Goal: Information Seeking & Learning: Learn about a topic

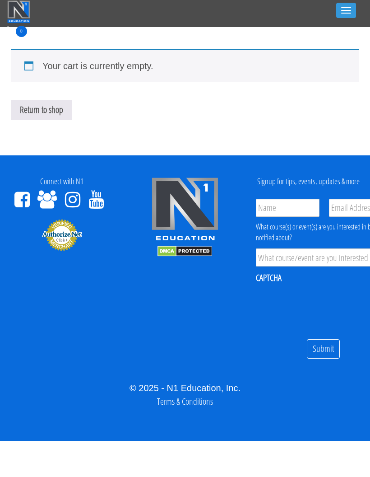
click at [344, 9] on button "Toggle navigation" at bounding box center [346, 10] width 20 height 15
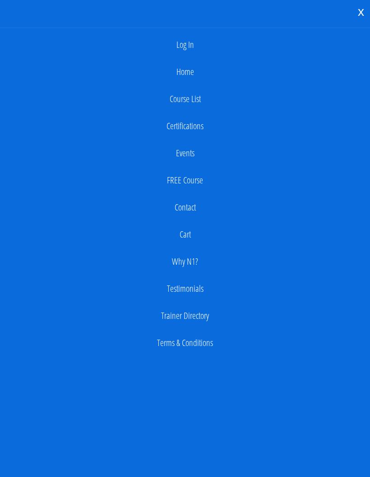
click at [185, 48] on link "Log In" at bounding box center [185, 45] width 361 height 18
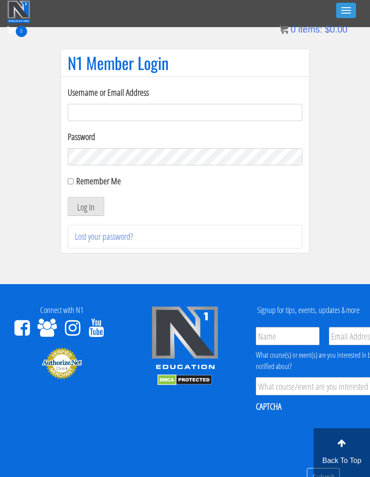
click at [228, 106] on input "Username or Email Address" at bounding box center [185, 112] width 235 height 17
type input "[EMAIL_ADDRESS][DOMAIN_NAME]"
click at [83, 209] on button "Log In" at bounding box center [86, 206] width 37 height 19
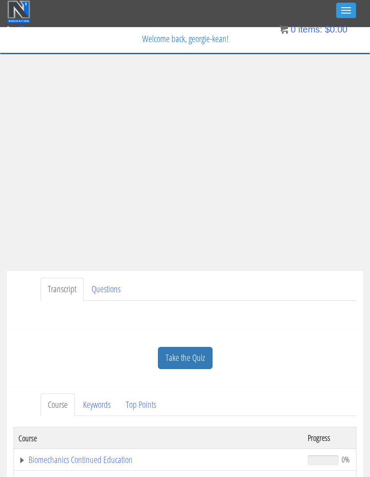
click at [193, 355] on link "Take the Quiz" at bounding box center [185, 358] width 55 height 22
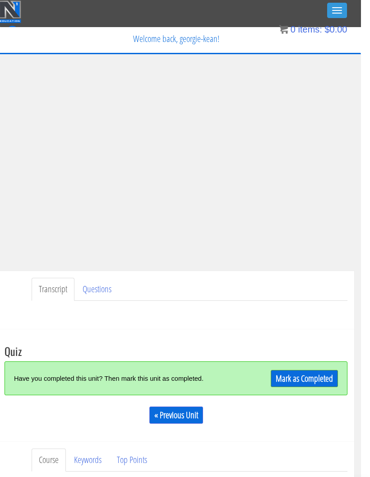
scroll to position [0, 8]
click at [190, 411] on link "« Previous Unit" at bounding box center [178, 414] width 54 height 17
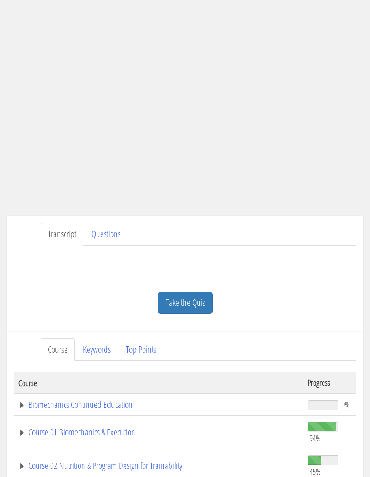
scroll to position [55, 0]
click at [192, 302] on link "Take the Quiz" at bounding box center [185, 303] width 55 height 22
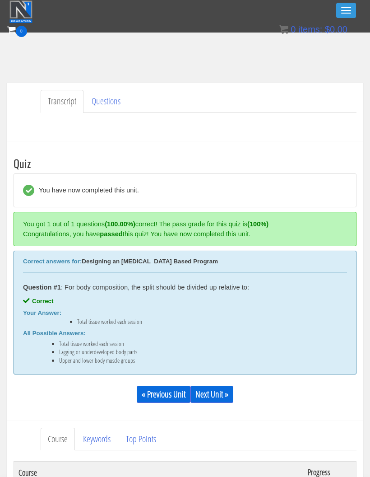
scroll to position [163, 0]
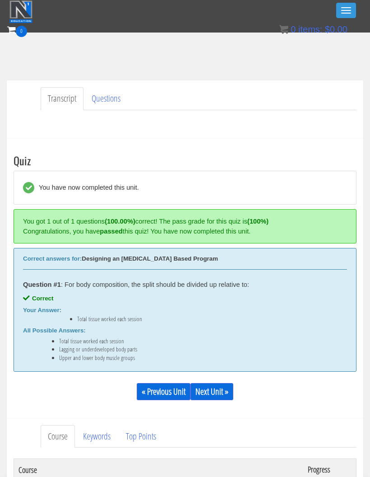
click at [219, 392] on link "Next Unit »" at bounding box center [212, 391] width 43 height 17
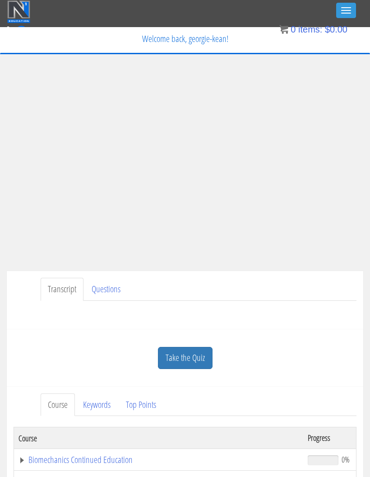
click at [192, 357] on link "Take the Quiz" at bounding box center [185, 358] width 55 height 22
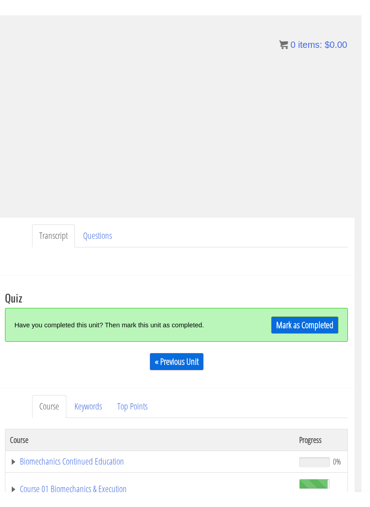
scroll to position [11, 0]
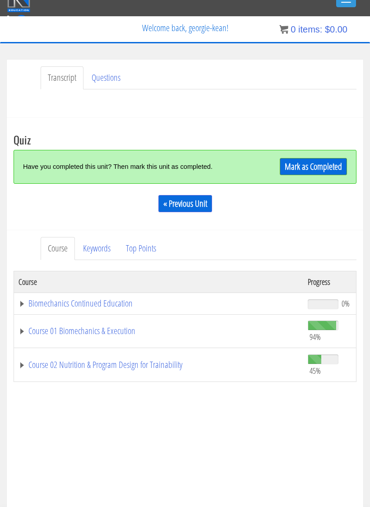
click at [359, 476] on html "Skip to content Toggle navigation 0 Certs Course List Events FREE Course Course…" at bounding box center [185, 515] width 370 height 1053
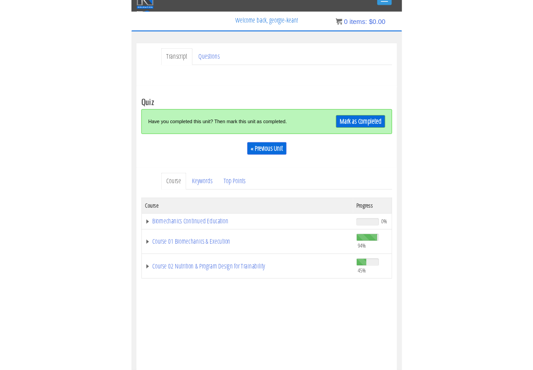
scroll to position [0, 0]
